Goal: Task Accomplishment & Management: Use online tool/utility

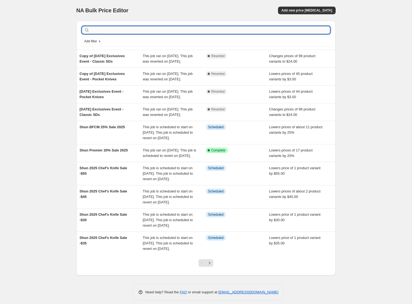
click at [91, 29] on input "text" at bounding box center [211, 30] width 240 height 8
type input "Wusthof"
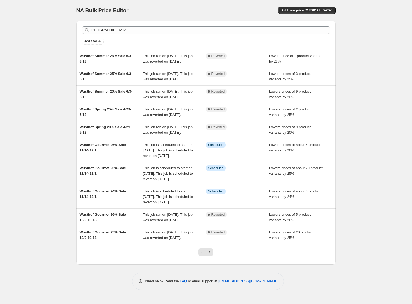
scroll to position [49, 0]
click at [91, 72] on span "Wusthof Summer 25% Sale 6/3-6/16" at bounding box center [106, 77] width 53 height 10
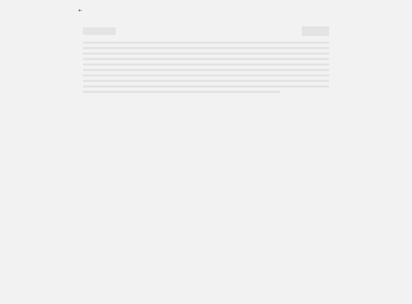
select select "percentage"
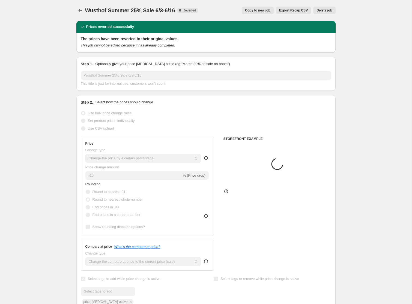
select select "tag"
click at [78, 12] on icon "Price change jobs" at bounding box center [80, 10] width 5 height 5
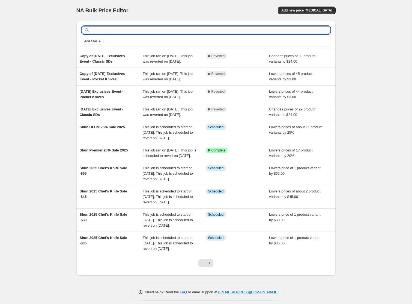
click at [100, 32] on input "text" at bounding box center [211, 30] width 240 height 8
type input "wusthof"
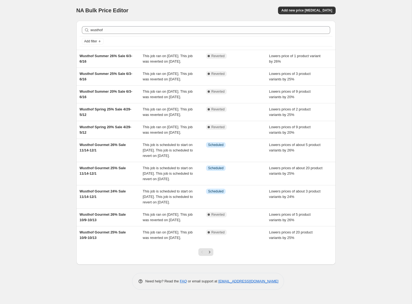
scroll to position [44, 0]
click at [210, 253] on icon "Next" at bounding box center [209, 251] width 1 height 2
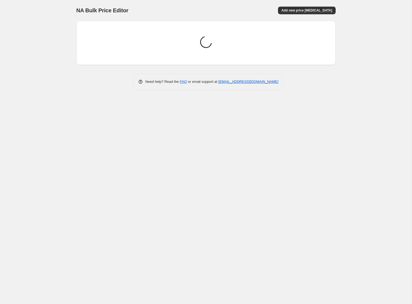
scroll to position [0, 0]
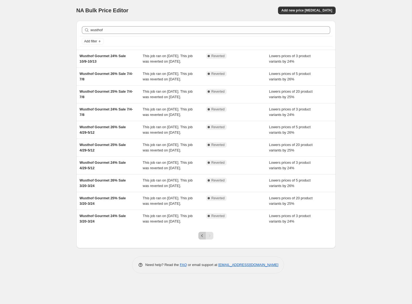
click at [203, 239] on button "Previous" at bounding box center [202, 235] width 8 height 8
